Goal: Task Accomplishment & Management: Complete application form

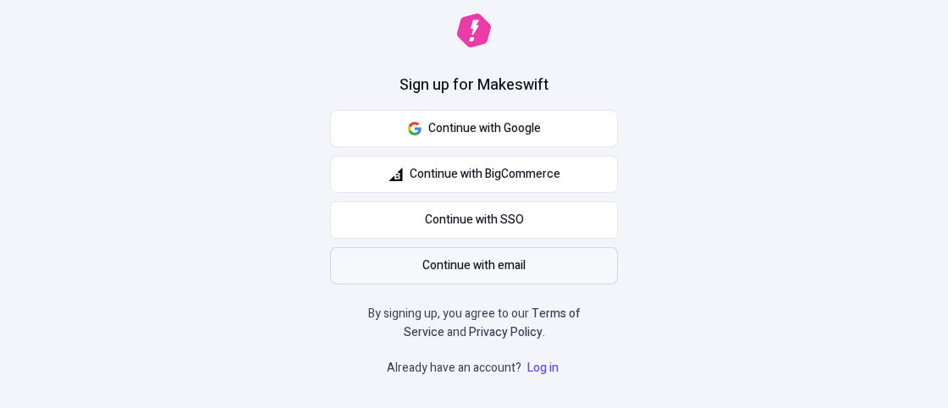
click at [501, 276] on button "Continue with email" at bounding box center [474, 265] width 288 height 37
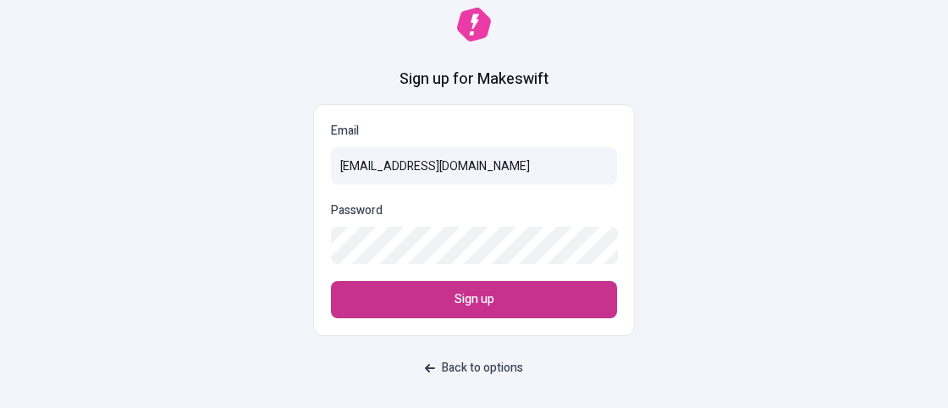
type input "[EMAIL_ADDRESS][DOMAIN_NAME]"
click at [457, 312] on button "Sign up" at bounding box center [474, 299] width 286 height 37
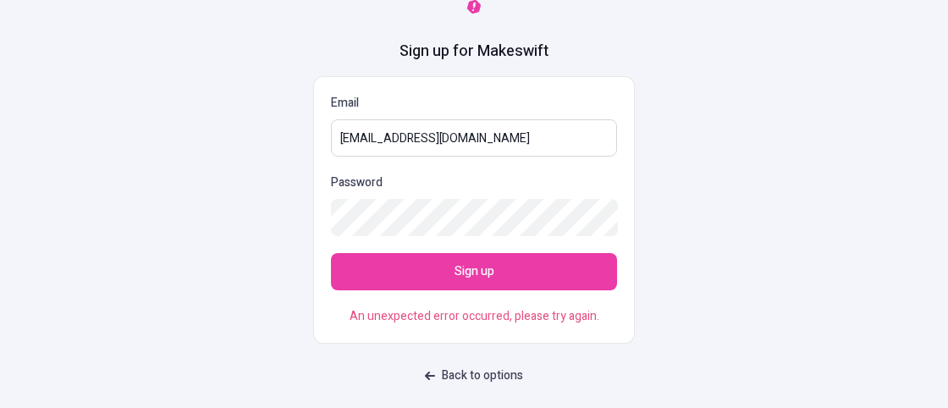
drag, startPoint x: 481, startPoint y: 137, endPoint x: 0, endPoint y: 186, distance: 483.4
click at [331, 157] on input "[EMAIL_ADDRESS][DOMAIN_NAME]" at bounding box center [474, 137] width 286 height 37
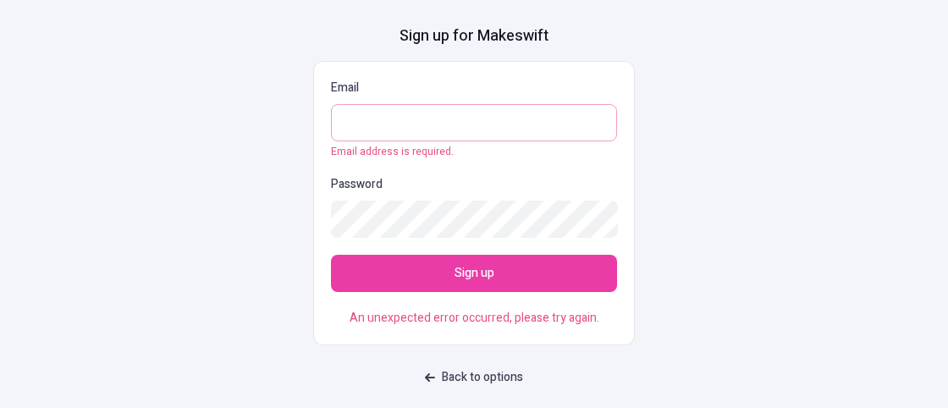
paste input "[EMAIL_ADDRESS][DOMAIN_NAME]"
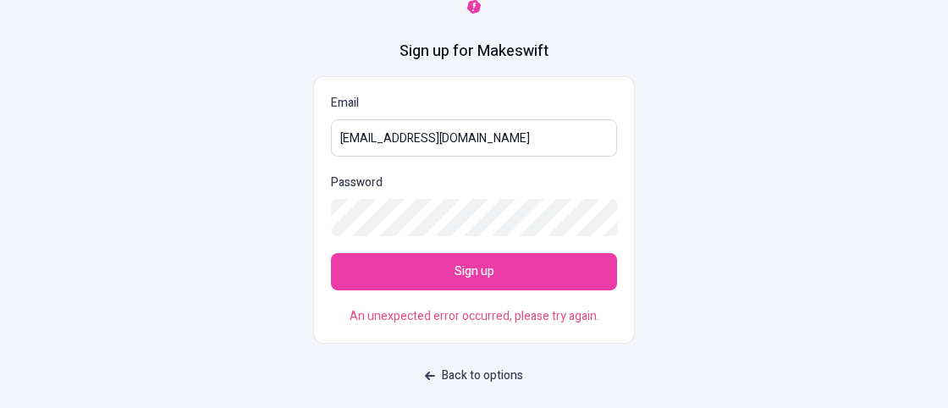
type input "[EMAIL_ADDRESS][DOMAIN_NAME]"
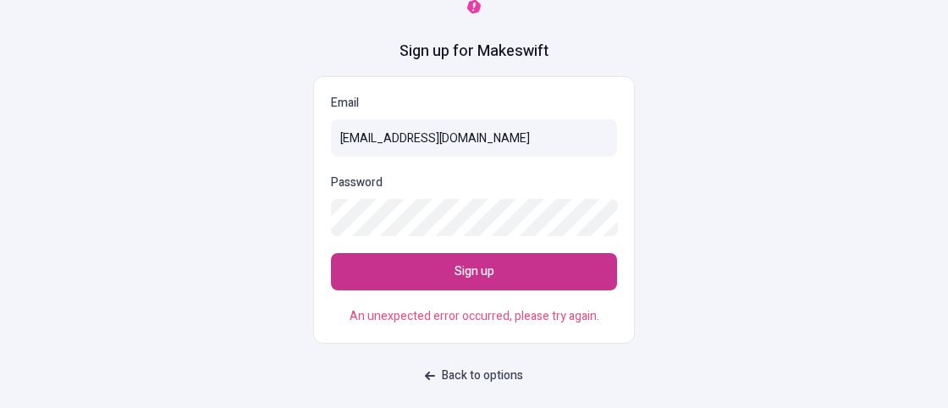
click at [419, 270] on button "Sign up" at bounding box center [474, 271] width 286 height 37
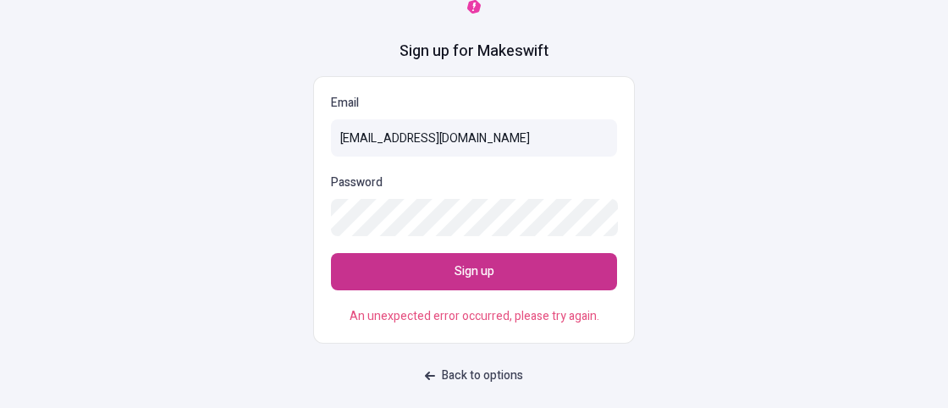
click at [419, 270] on button "Sign up" at bounding box center [474, 271] width 286 height 37
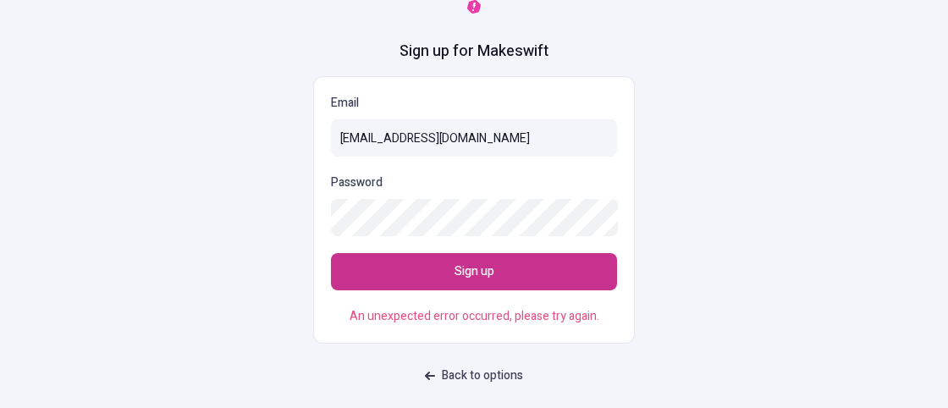
click at [419, 271] on button "Sign up" at bounding box center [474, 271] width 286 height 37
click at [416, 277] on button "Sign up" at bounding box center [474, 271] width 286 height 37
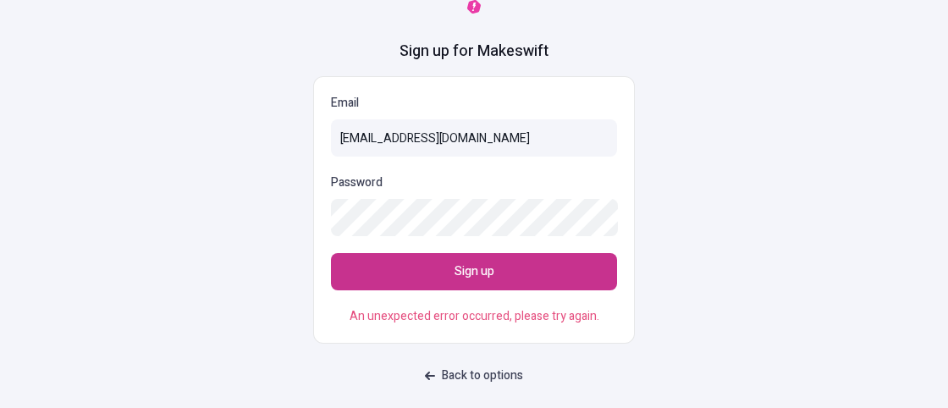
click at [463, 276] on span "Sign up" at bounding box center [475, 271] width 40 height 19
click at [463, 277] on span "Sign up" at bounding box center [475, 271] width 40 height 19
click at [463, 283] on button "Sign up" at bounding box center [474, 271] width 286 height 37
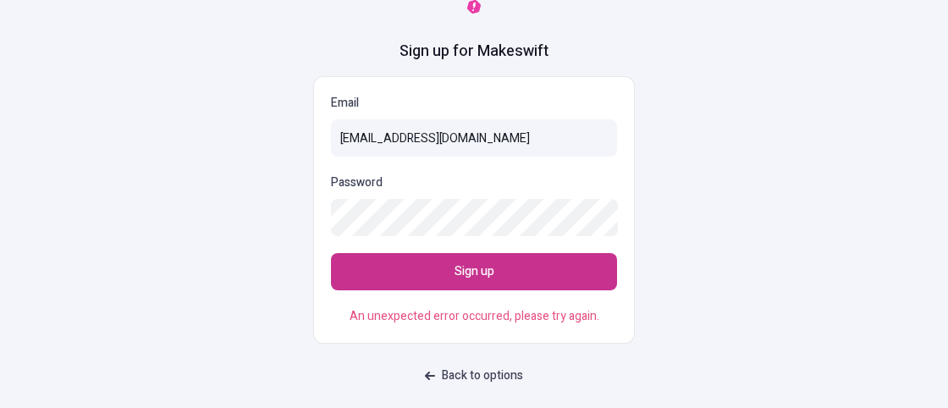
click at [463, 283] on button "Sign up" at bounding box center [474, 271] width 286 height 37
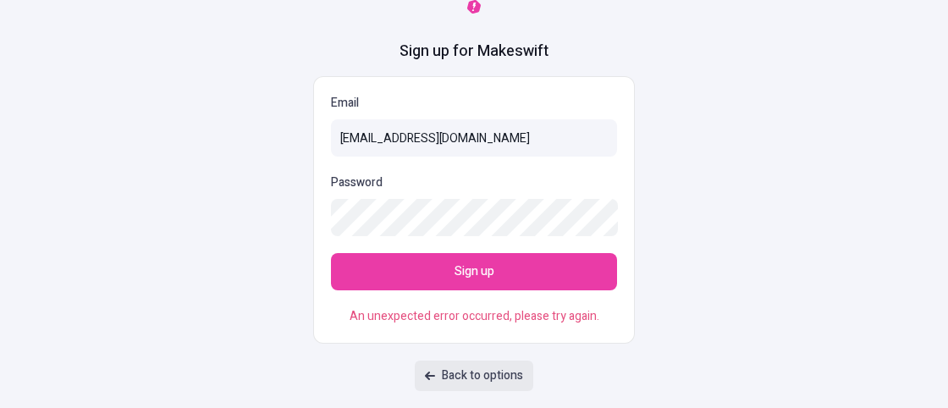
click at [479, 386] on button "Back to options" at bounding box center [474, 376] width 119 height 30
